Goal: Task Accomplishment & Management: Manage account settings

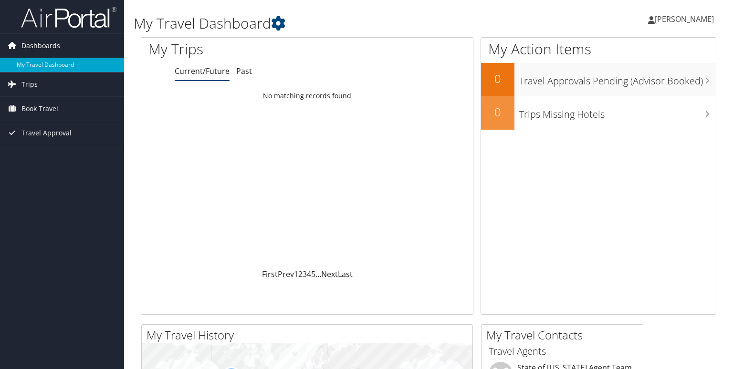
click at [34, 45] on span "Dashboards" at bounding box center [40, 46] width 39 height 24
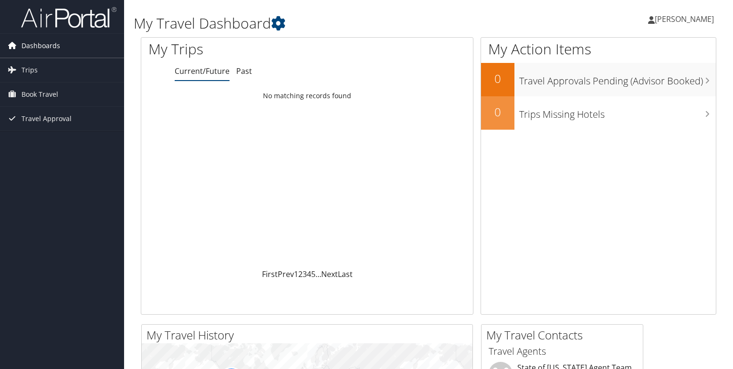
click at [33, 46] on span "Dashboards" at bounding box center [40, 46] width 39 height 24
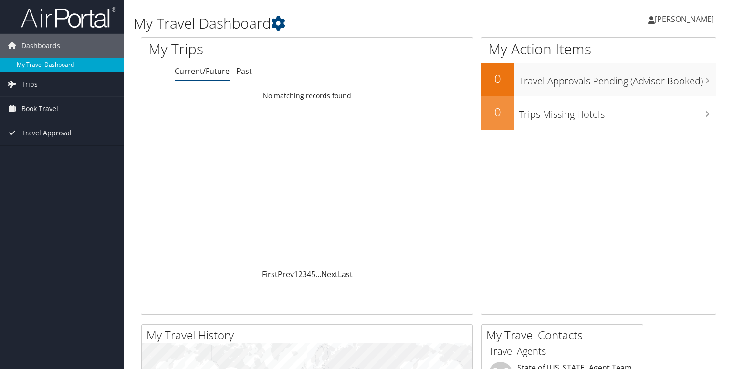
click at [35, 67] on link "My Travel Dashboard" at bounding box center [62, 65] width 124 height 14
click at [40, 27] on img at bounding box center [68, 17] width 95 height 22
click at [280, 22] on icon at bounding box center [278, 23] width 14 height 14
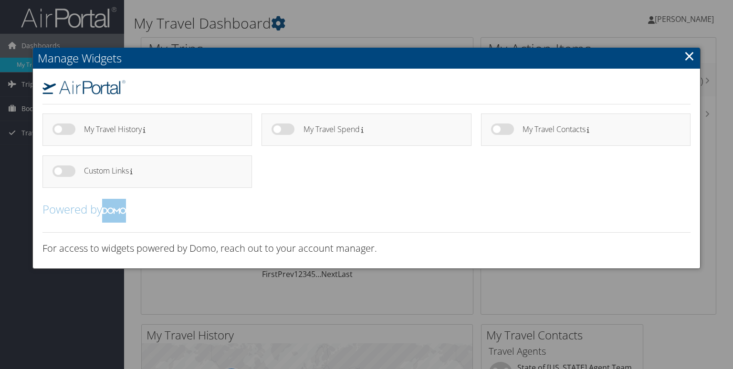
click at [404, 9] on div at bounding box center [366, 184] width 733 height 369
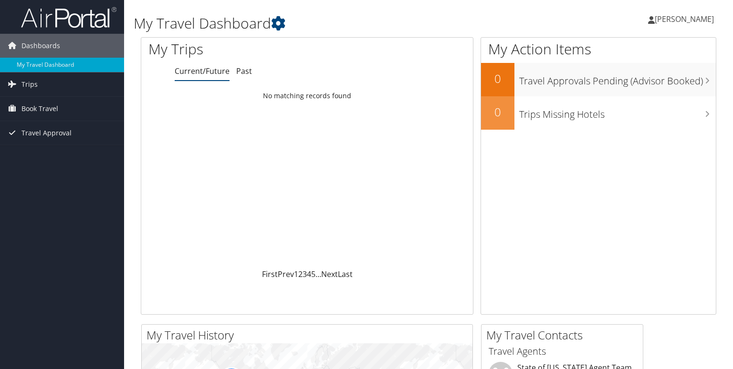
click at [702, 16] on span "[PERSON_NAME]" at bounding box center [684, 19] width 59 height 10
click at [651, 94] on ul "My Settings Travel Agency Contacts View Travel Profile Give Feedback Sign Out" at bounding box center [660, 103] width 106 height 119
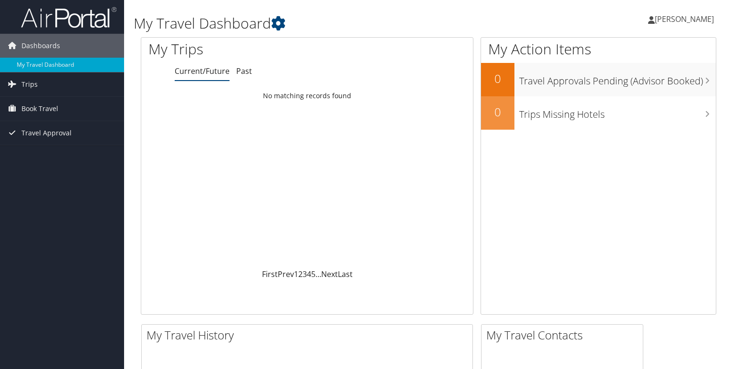
click at [685, 16] on span "[PERSON_NAME]" at bounding box center [684, 19] width 59 height 10
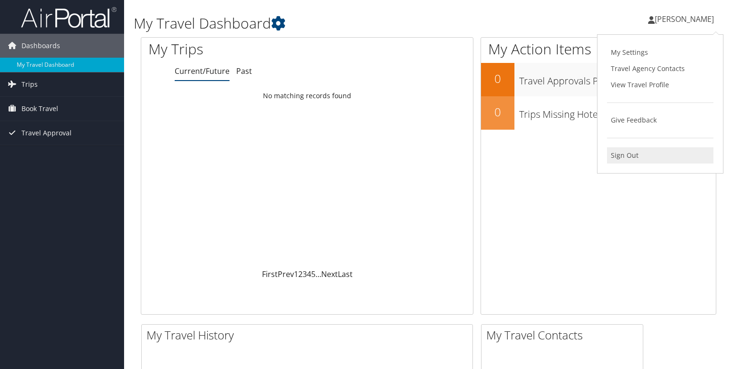
click at [630, 156] on link "Sign Out" at bounding box center [660, 155] width 106 height 16
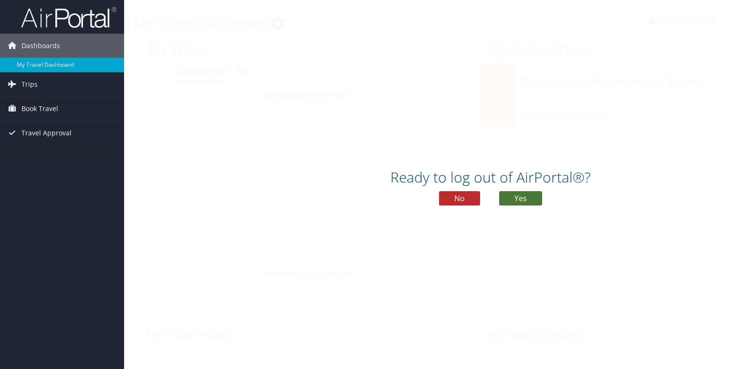
click at [528, 194] on button "Yes" at bounding box center [520, 198] width 43 height 14
